Goal: Task Accomplishment & Management: Use online tool/utility

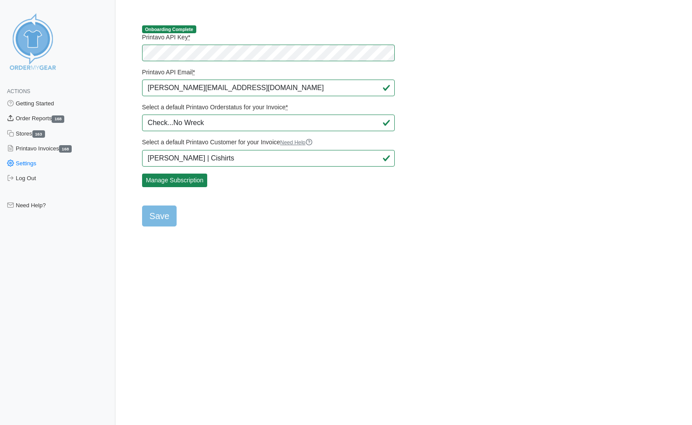
click at [43, 116] on link "Order Reports 168" at bounding box center [57, 118] width 115 height 15
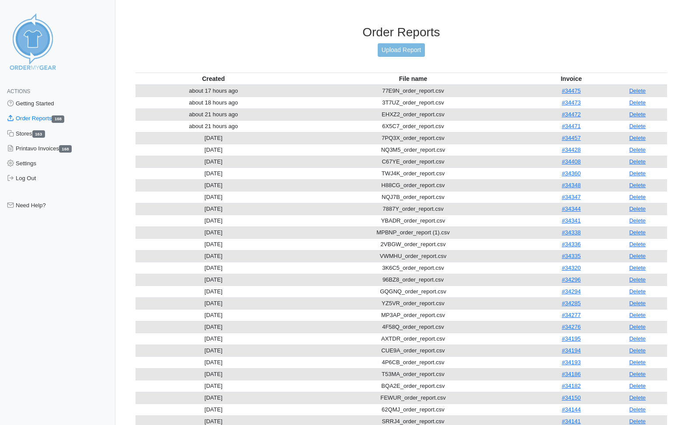
click at [47, 120] on link "Order Reports 168" at bounding box center [57, 118] width 115 height 15
click at [406, 49] on link "Upload Report" at bounding box center [401, 50] width 47 height 14
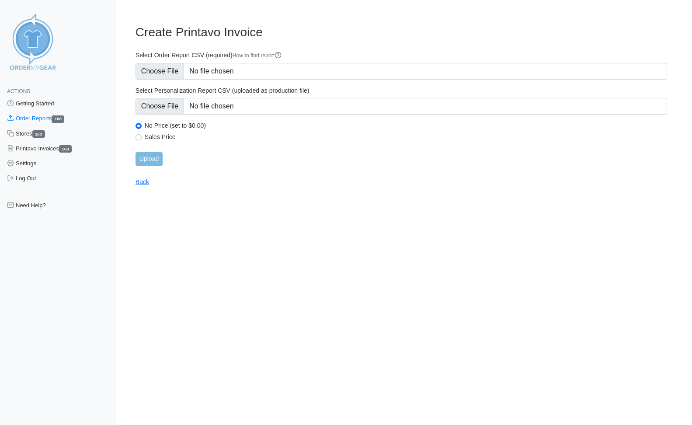
type input "C:\fakepath\BNMM5_order_report.csv"
click at [153, 157] on input "Upload" at bounding box center [149, 159] width 27 height 14
